Goal: Task Accomplishment & Management: Manage account settings

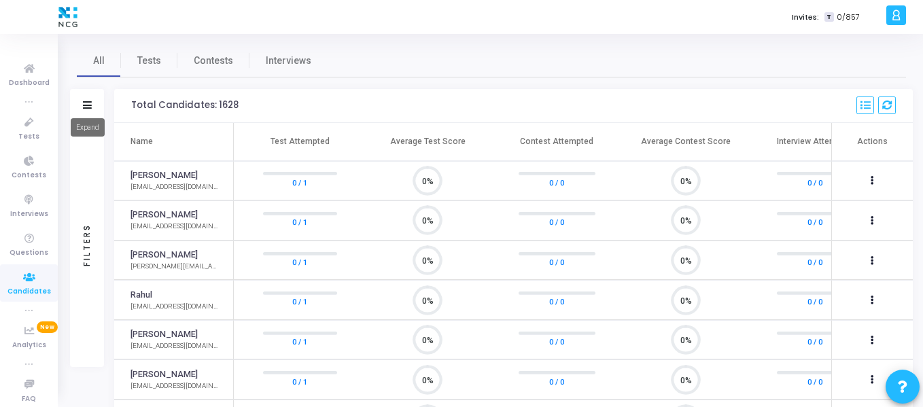
click at [84, 103] on icon at bounding box center [87, 104] width 9 height 7
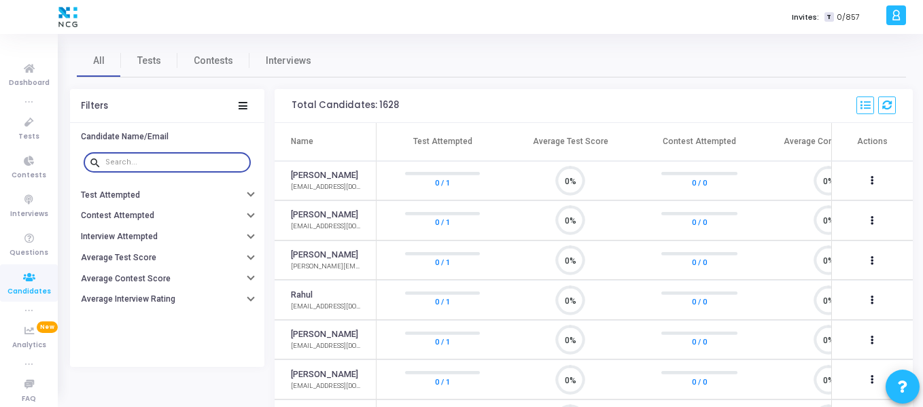
click at [133, 160] on input "text" at bounding box center [175, 162] width 140 height 8
paste input "[PERSON_NAME]"
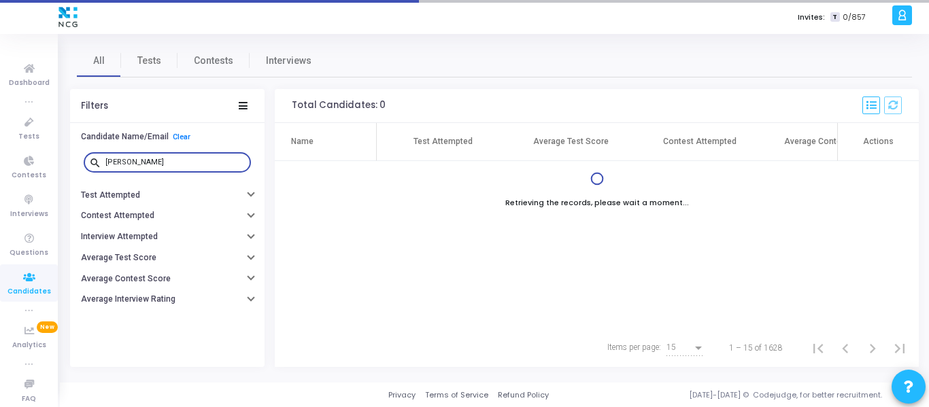
type input "[PERSON_NAME]"
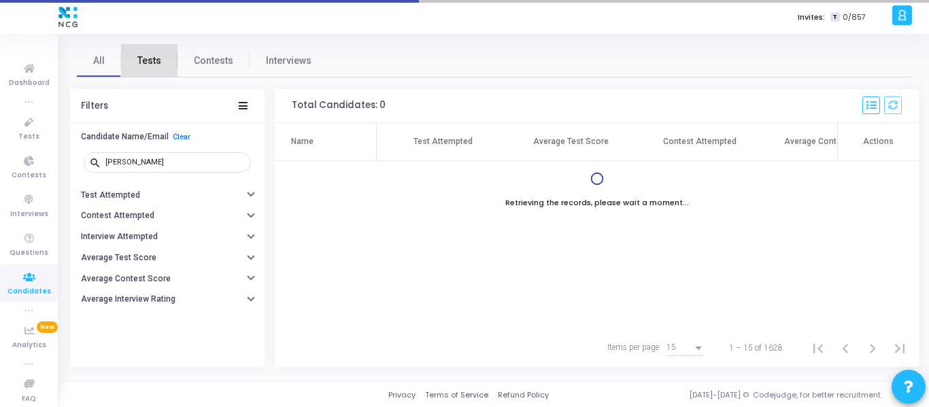
click at [160, 55] on link "Tests" at bounding box center [149, 60] width 56 height 33
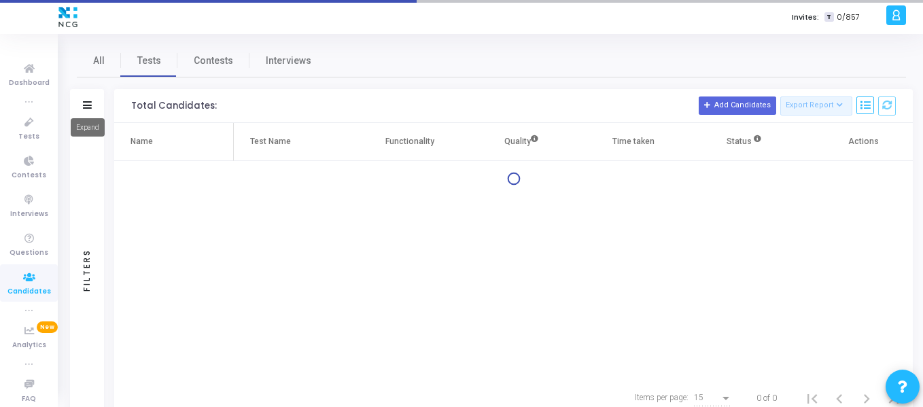
click at [91, 105] on icon at bounding box center [87, 104] width 9 height 7
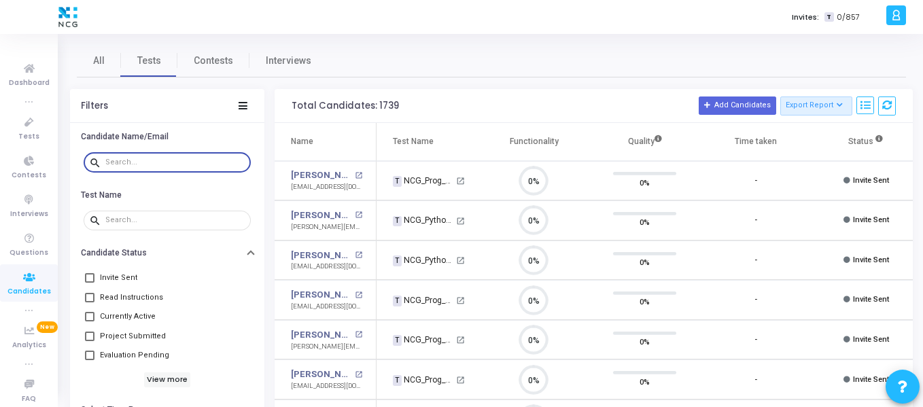
click at [133, 162] on input "text" at bounding box center [175, 162] width 140 height 8
paste input "[PERSON_NAME]"
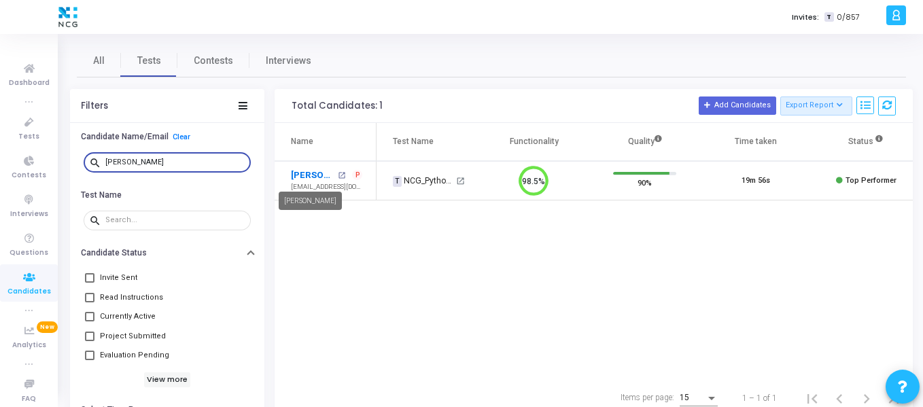
type input "[PERSON_NAME]"
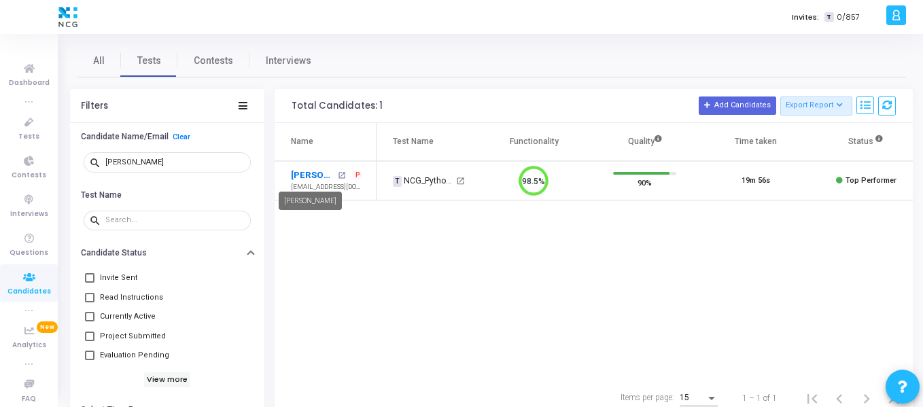
click at [325, 174] on link "[PERSON_NAME]" at bounding box center [313, 176] width 44 height 14
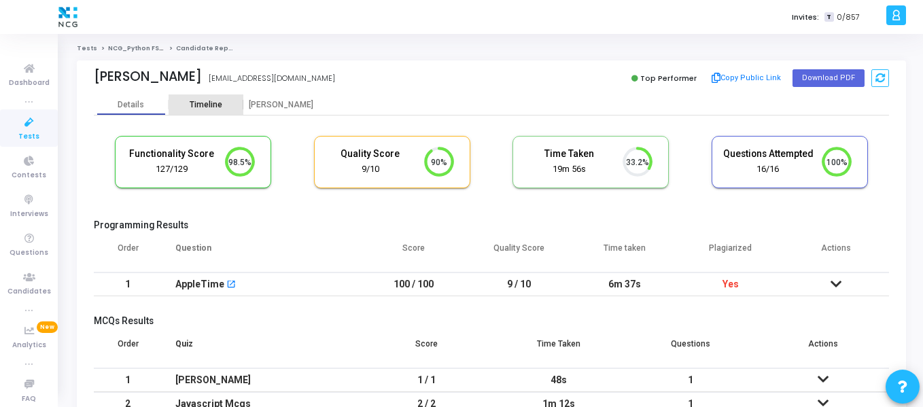
click at [221, 100] on div "Timeline" at bounding box center [206, 105] width 33 height 10
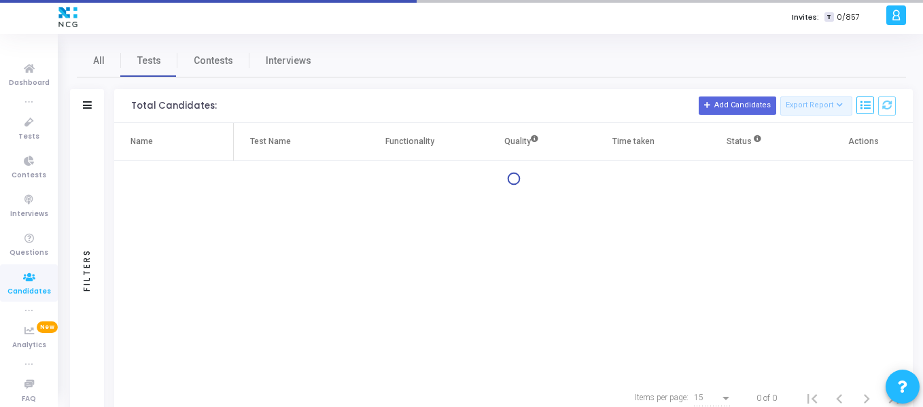
click at [95, 109] on div "Filters" at bounding box center [87, 106] width 34 height 34
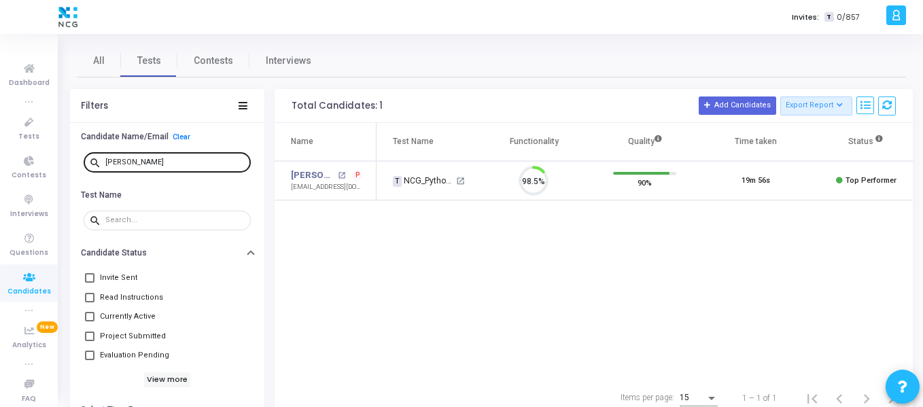
scroll to position [29, 35]
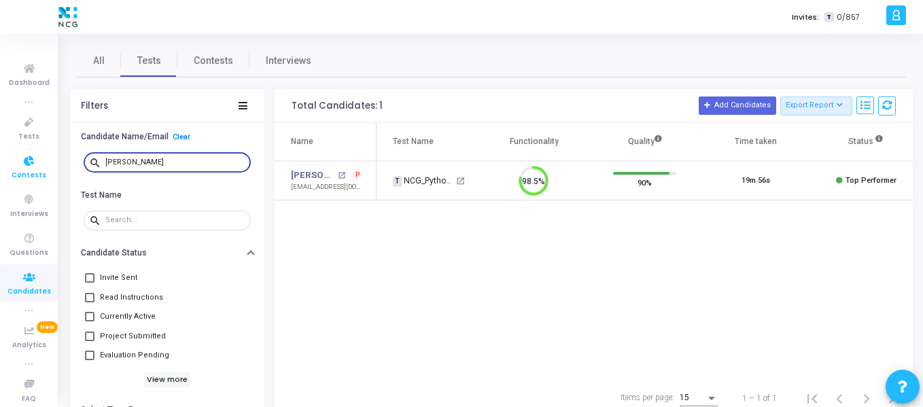
drag, startPoint x: 188, startPoint y: 158, endPoint x: 18, endPoint y: 150, distance: 170.9
click at [18, 150] on div "Dashboard true Tests Contests Interviews Questions Candidates true Analytics Ne…" at bounding box center [461, 203] width 923 height 407
paste input "atyabrata [PERSON_NAME]"
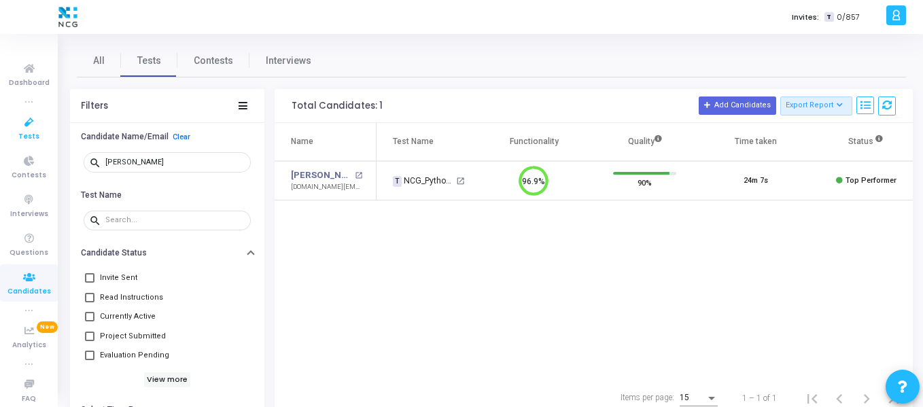
drag, startPoint x: 174, startPoint y: 156, endPoint x: 39, endPoint y: 139, distance: 136.4
click at [39, 139] on div "Dashboard true Tests Contests Interviews Questions Candidates true Analytics Ne…" at bounding box center [461, 203] width 923 height 407
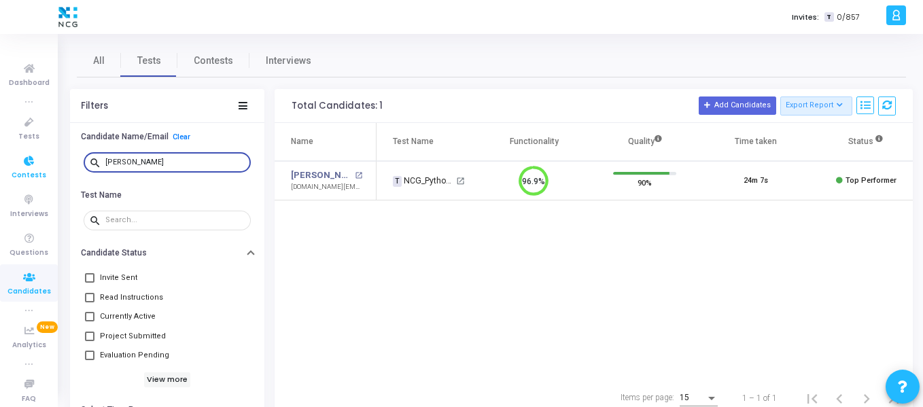
drag, startPoint x: 169, startPoint y: 161, endPoint x: 26, endPoint y: 152, distance: 143.1
click at [26, 152] on div "Dashboard true Tests Contests Interviews Questions Candidates true Analytics Ne…" at bounding box center [461, 203] width 923 height 407
paste input "[PERSON_NAME]"
type input "[PERSON_NAME]"
